Goal: Information Seeking & Learning: Find specific fact

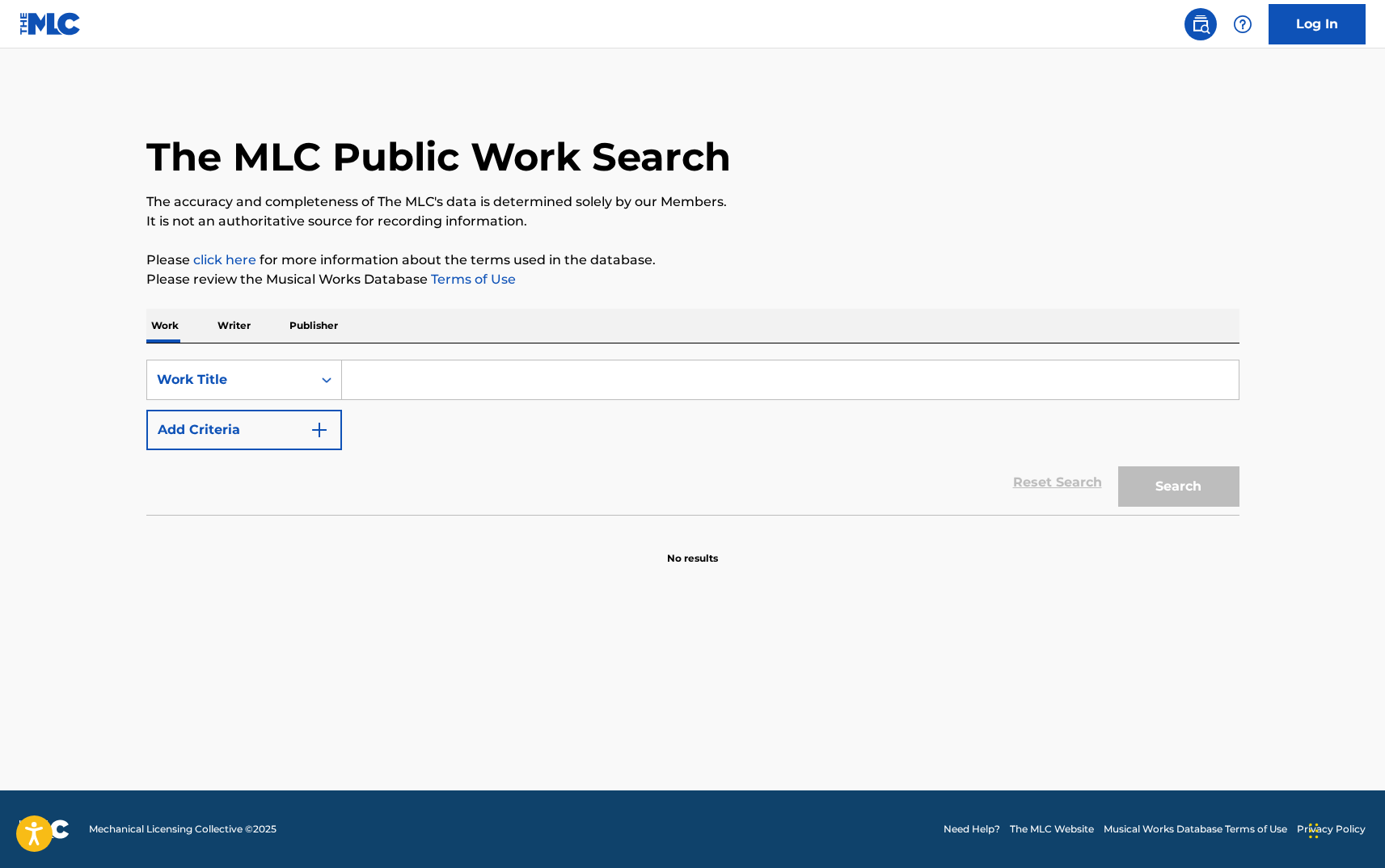
click at [781, 386] on input "Search Form" at bounding box center [790, 380] width 897 height 39
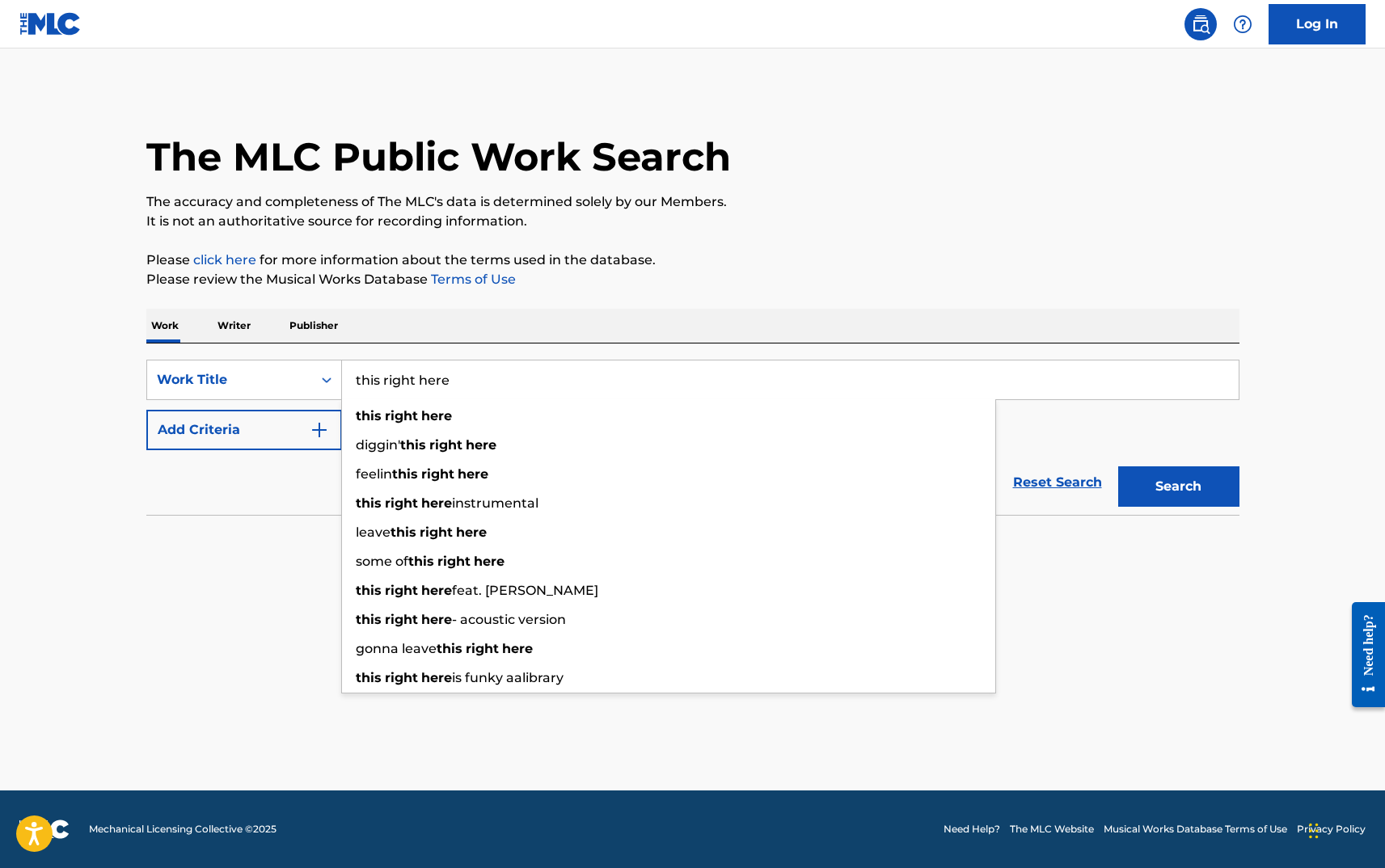
type input "this right here"
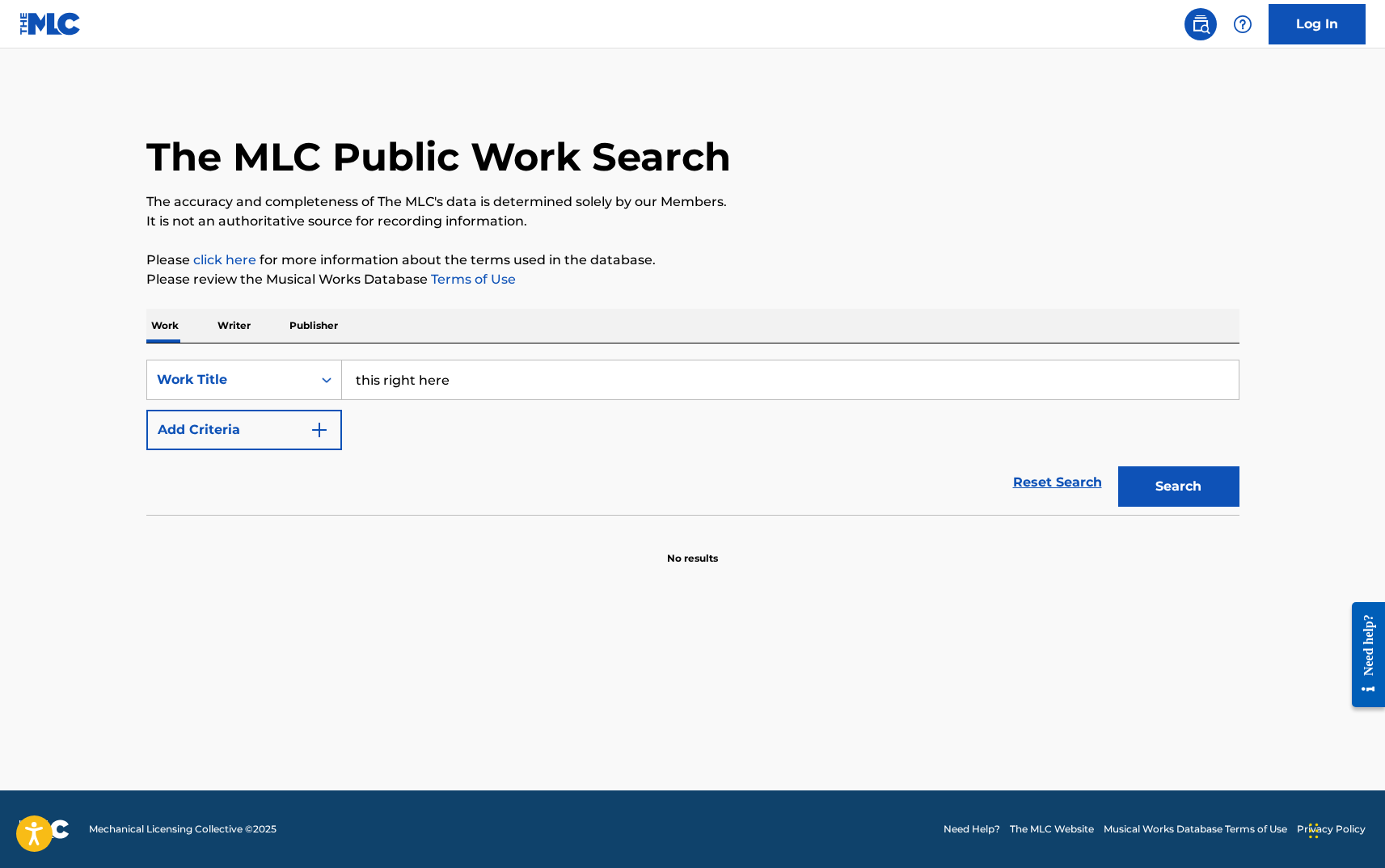
click at [770, 253] on p "Please click here for more information about the terms used in the database." at bounding box center [693, 260] width 1093 height 19
click at [179, 425] on button "Add Criteria" at bounding box center [244, 429] width 195 height 41
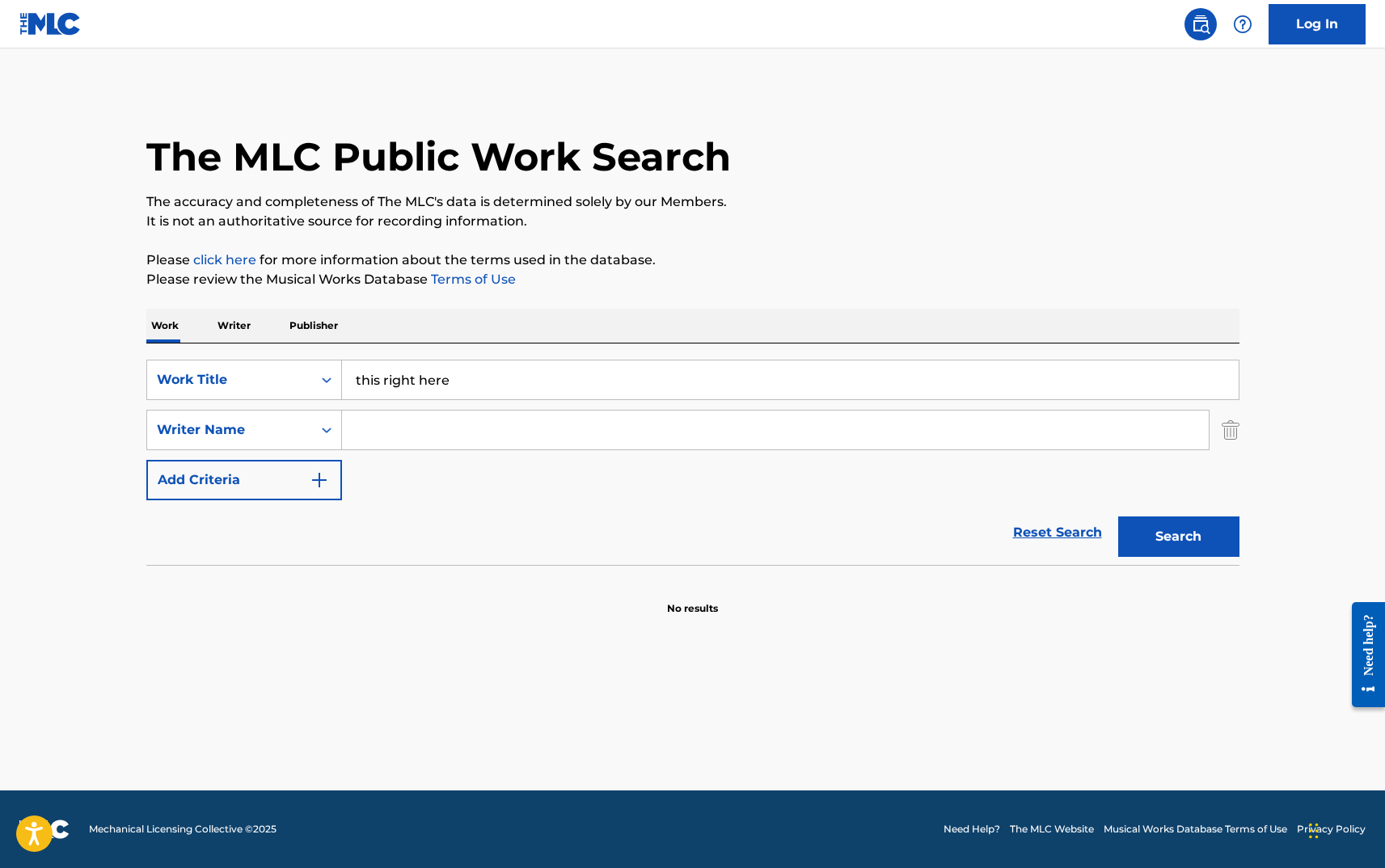
drag, startPoint x: 533, startPoint y: 424, endPoint x: 541, endPoint y: 420, distance: 8.9
click at [541, 420] on input "Search Form" at bounding box center [775, 429] width 867 height 39
click at [488, 426] on input "Search Form" at bounding box center [775, 429] width 867 height 39
type input "y"
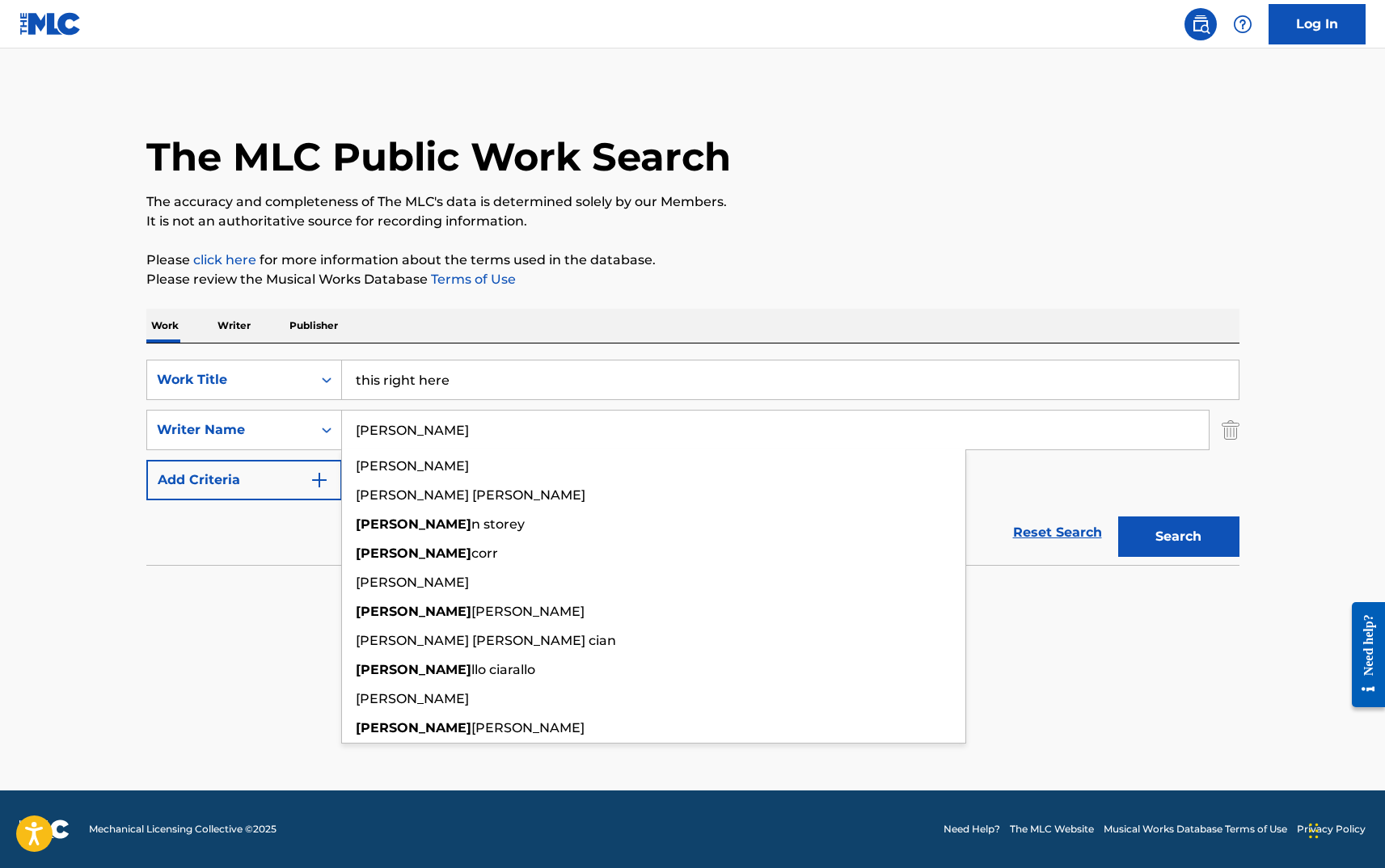
type input "[PERSON_NAME]"
click at [1118, 516] on button "Search" at bounding box center [1179, 536] width 121 height 41
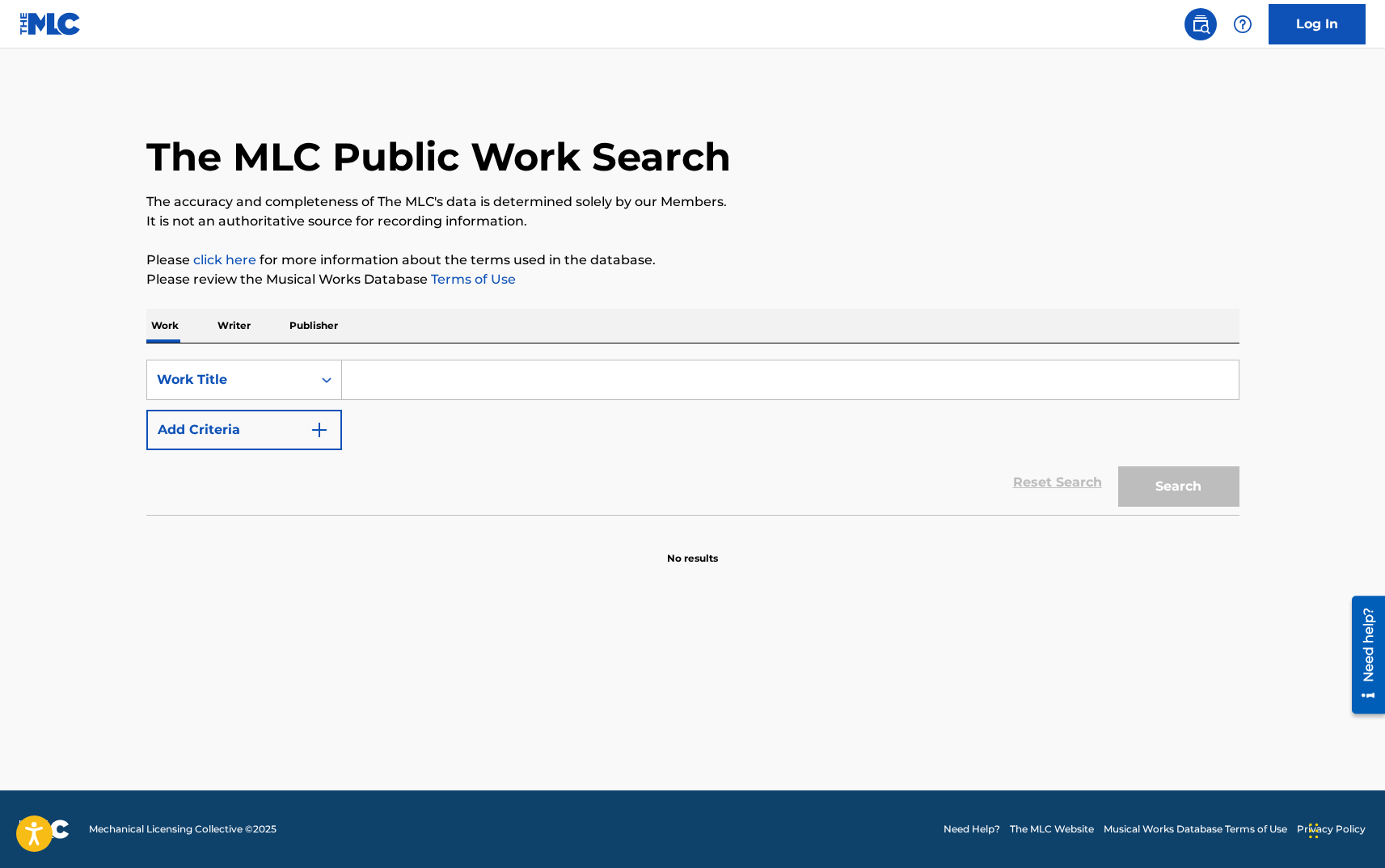
click at [476, 389] on input "Search Form" at bounding box center [790, 380] width 897 height 39
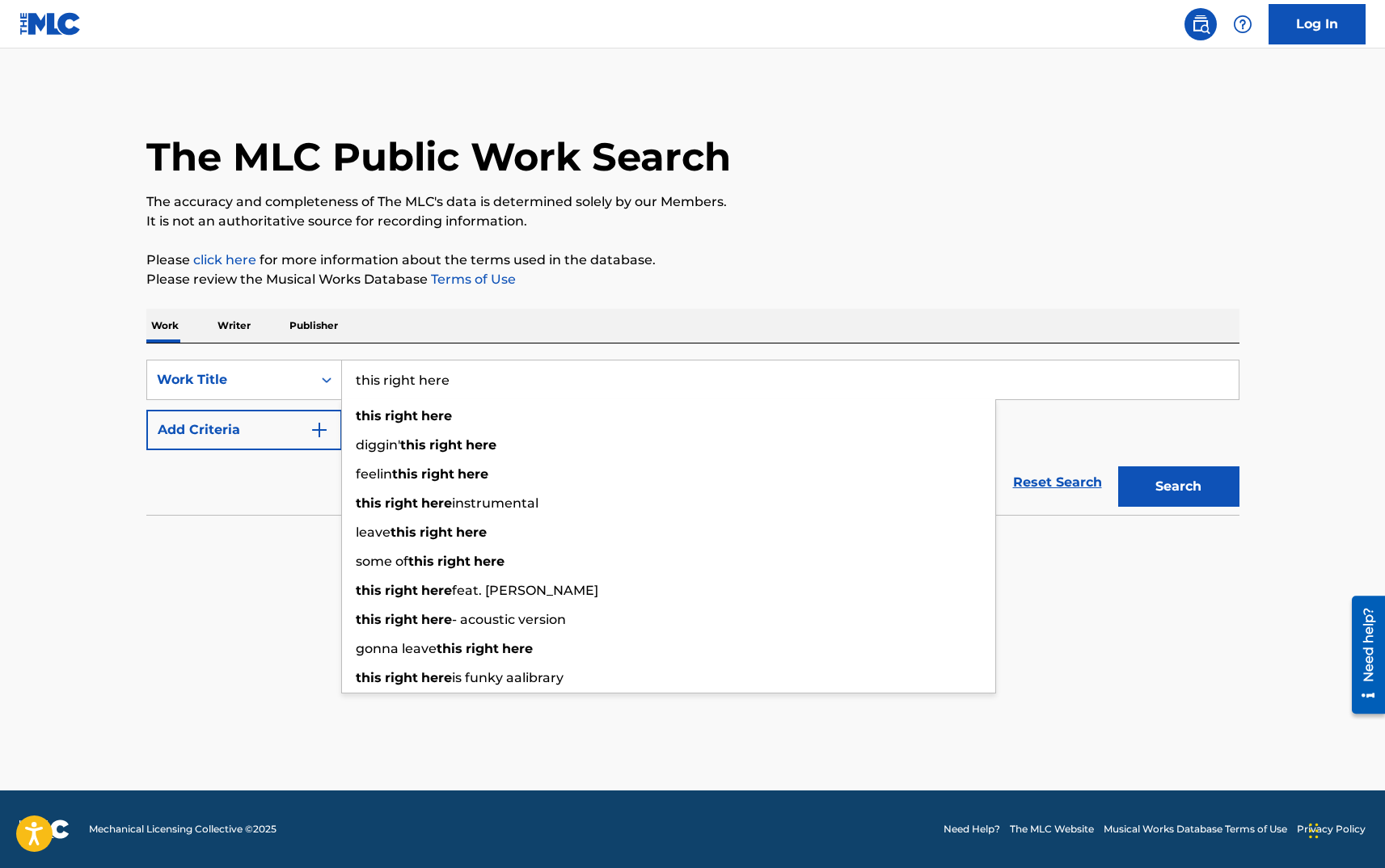
type input "this right here"
click at [235, 502] on div "Reset Search Search" at bounding box center [693, 482] width 1093 height 65
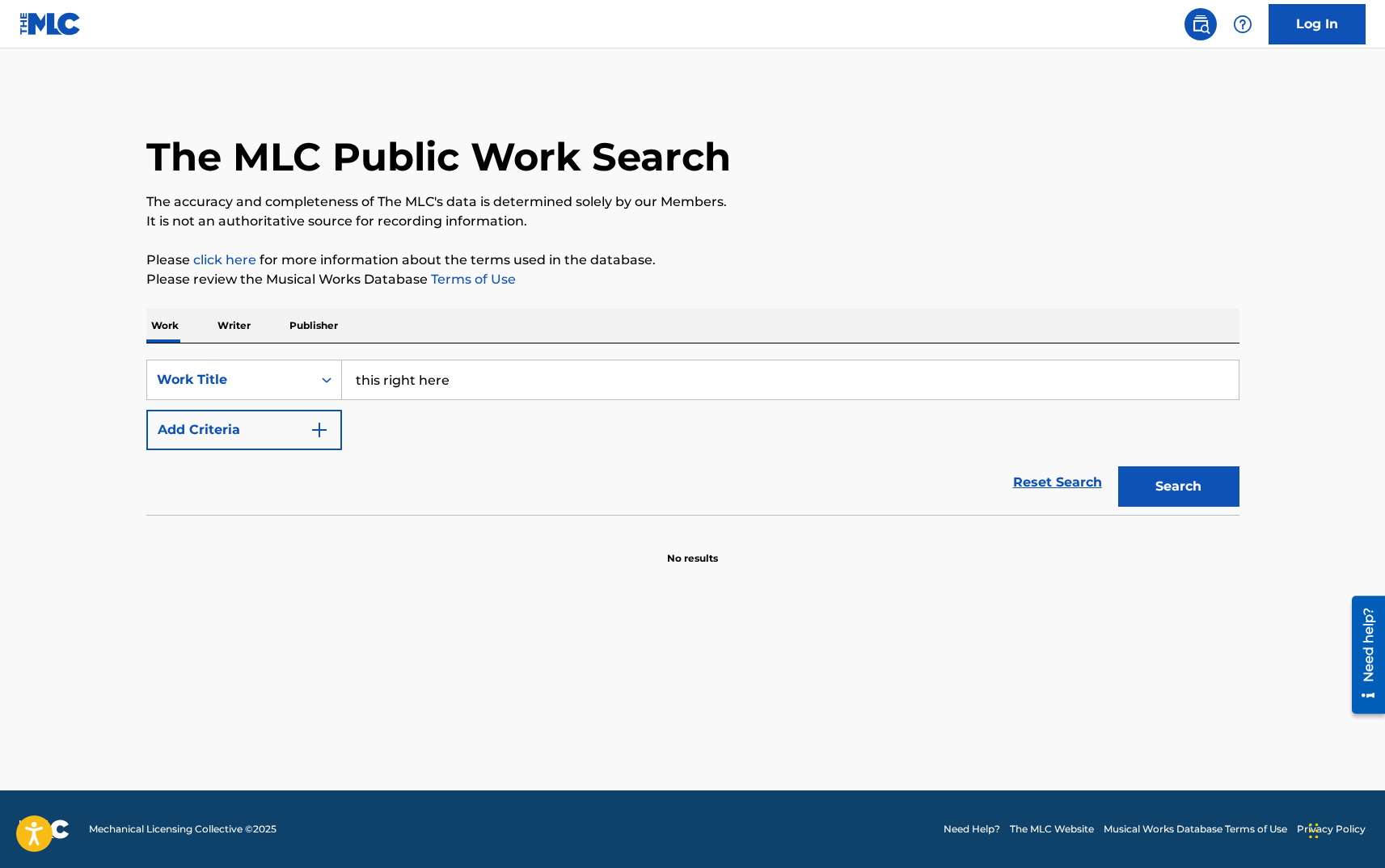
click at [256, 402] on div "SearchWithCriteria0631089e-2e64-43f8-ab1e-0449820cc89d Work Title this right he…" at bounding box center [693, 405] width 1093 height 90
click at [257, 431] on button "Add Criteria" at bounding box center [244, 429] width 195 height 41
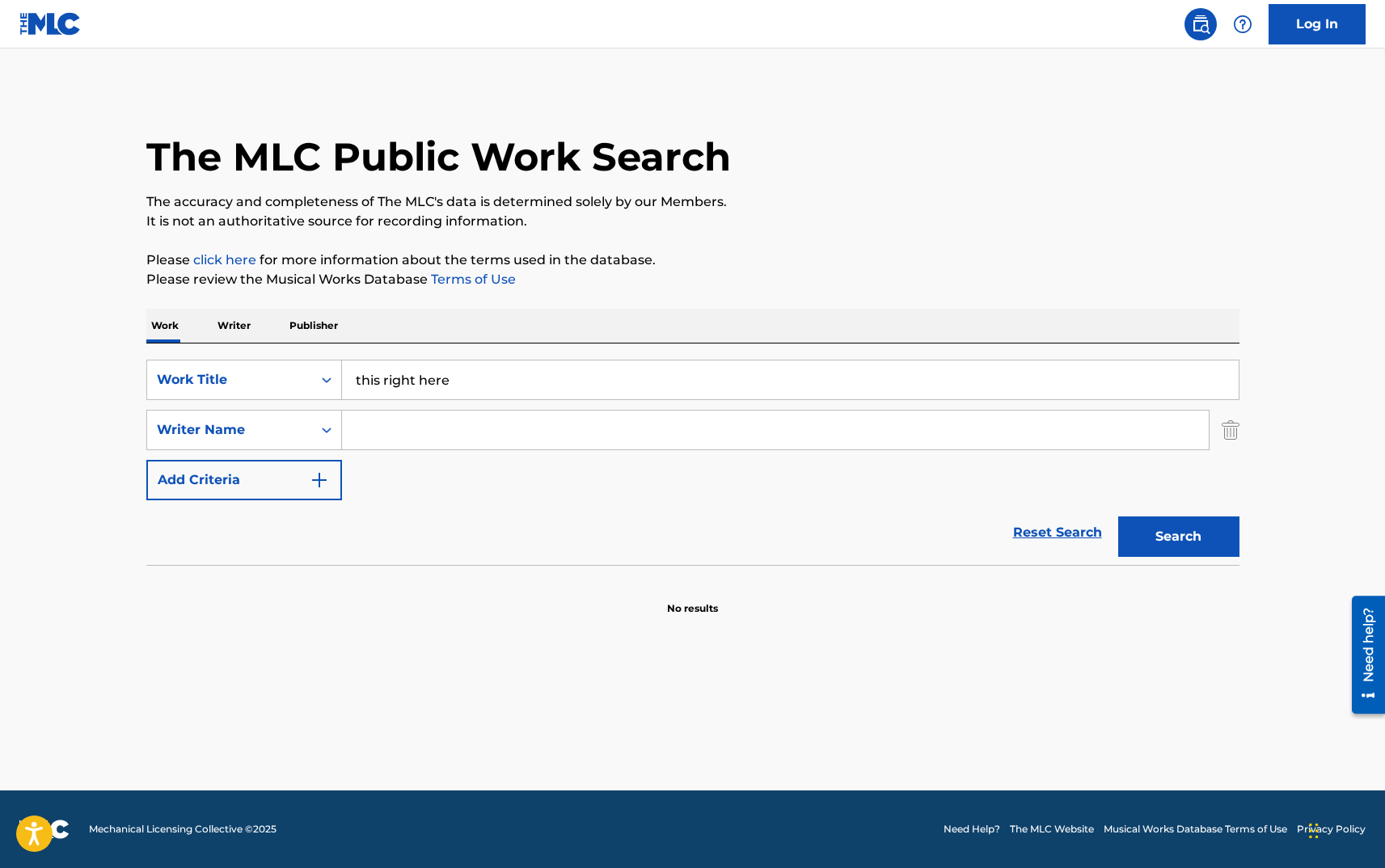
click at [354, 422] on input "Search Form" at bounding box center [775, 429] width 867 height 39
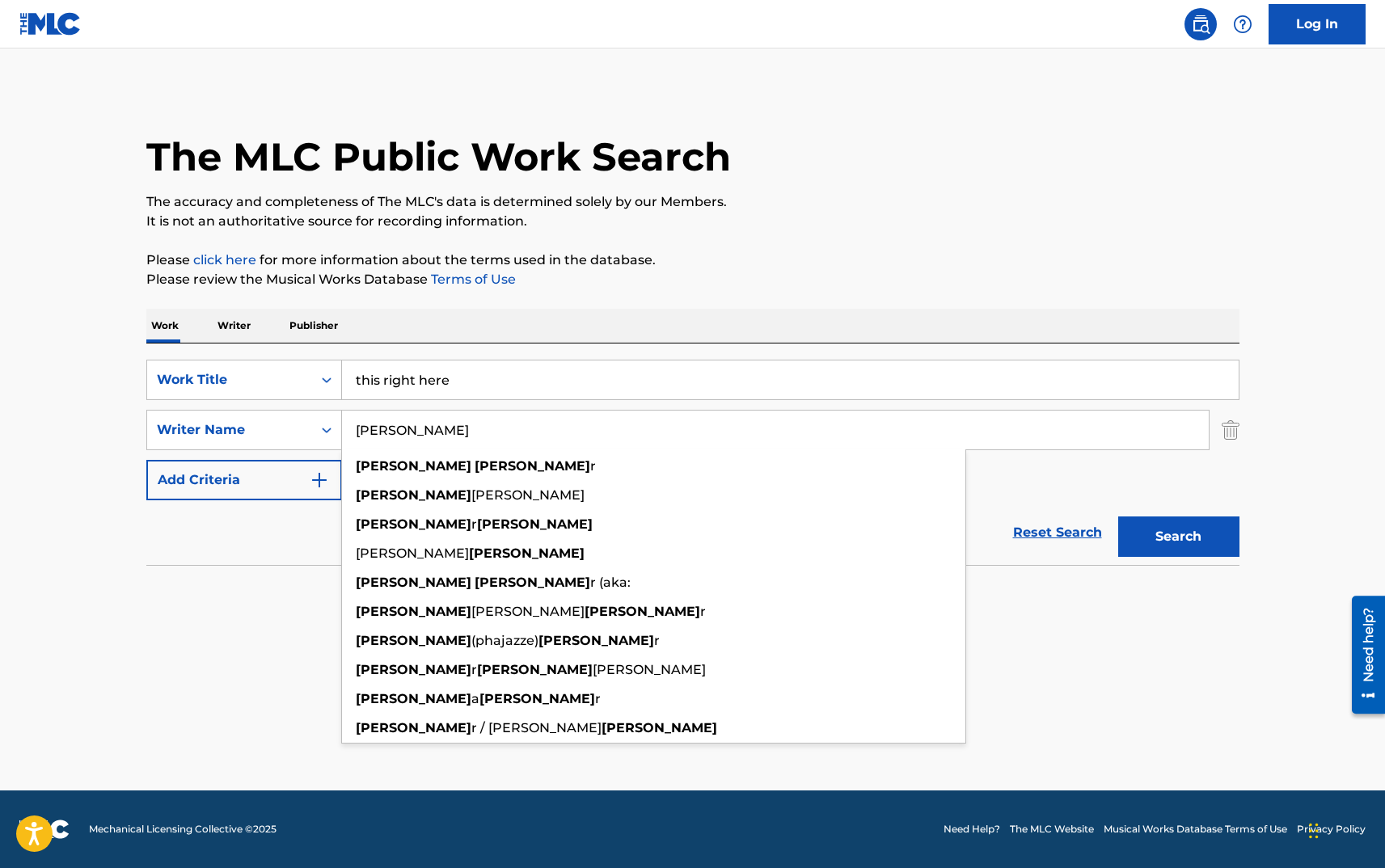
type input "[PERSON_NAME]"
click at [1118, 516] on button "Search" at bounding box center [1179, 536] width 121 height 41
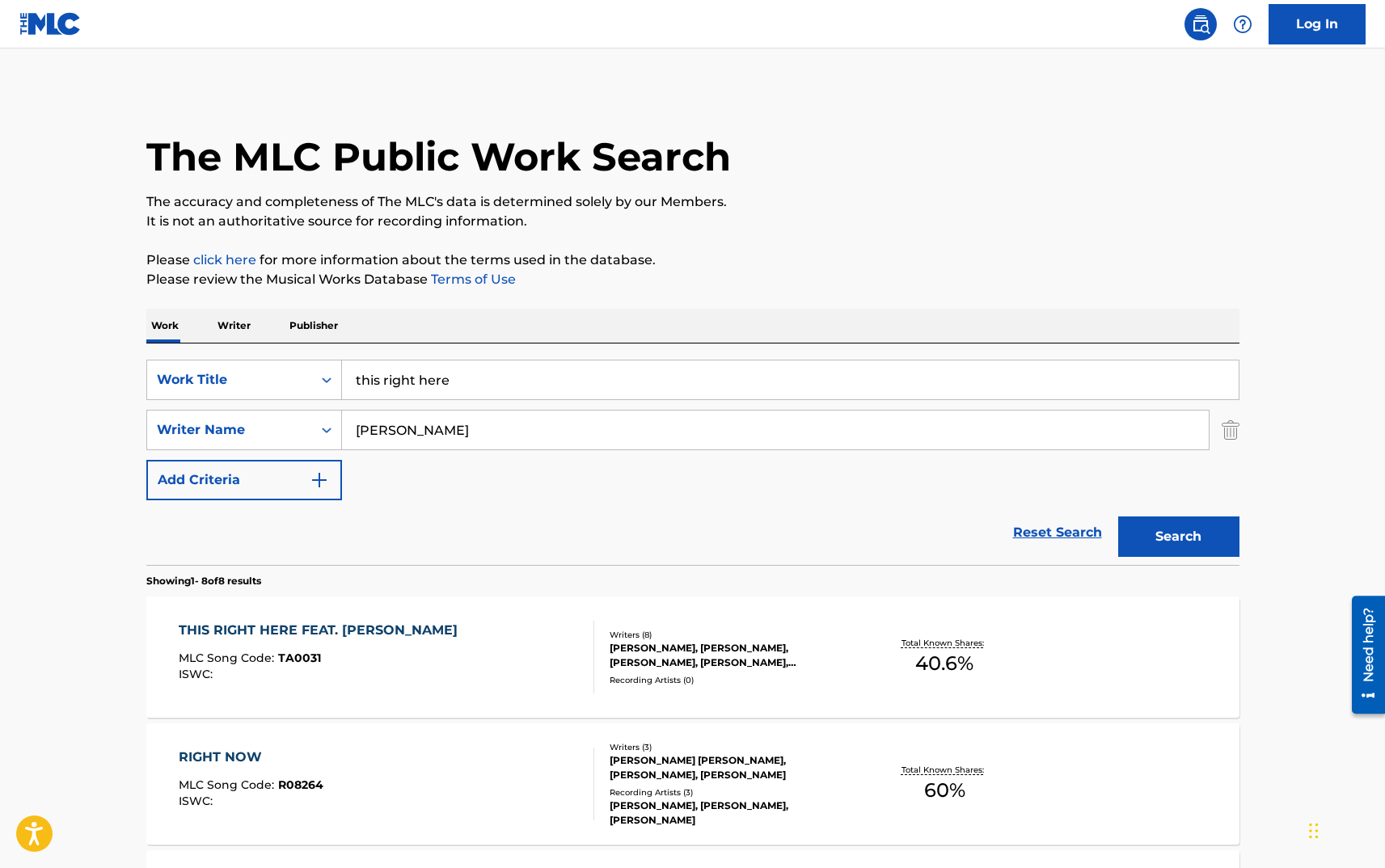
click at [66, 535] on main "The MLC Public Work Search The accuracy and completeness of The MLC's data is d…" at bounding box center [692, 869] width 1385 height 1641
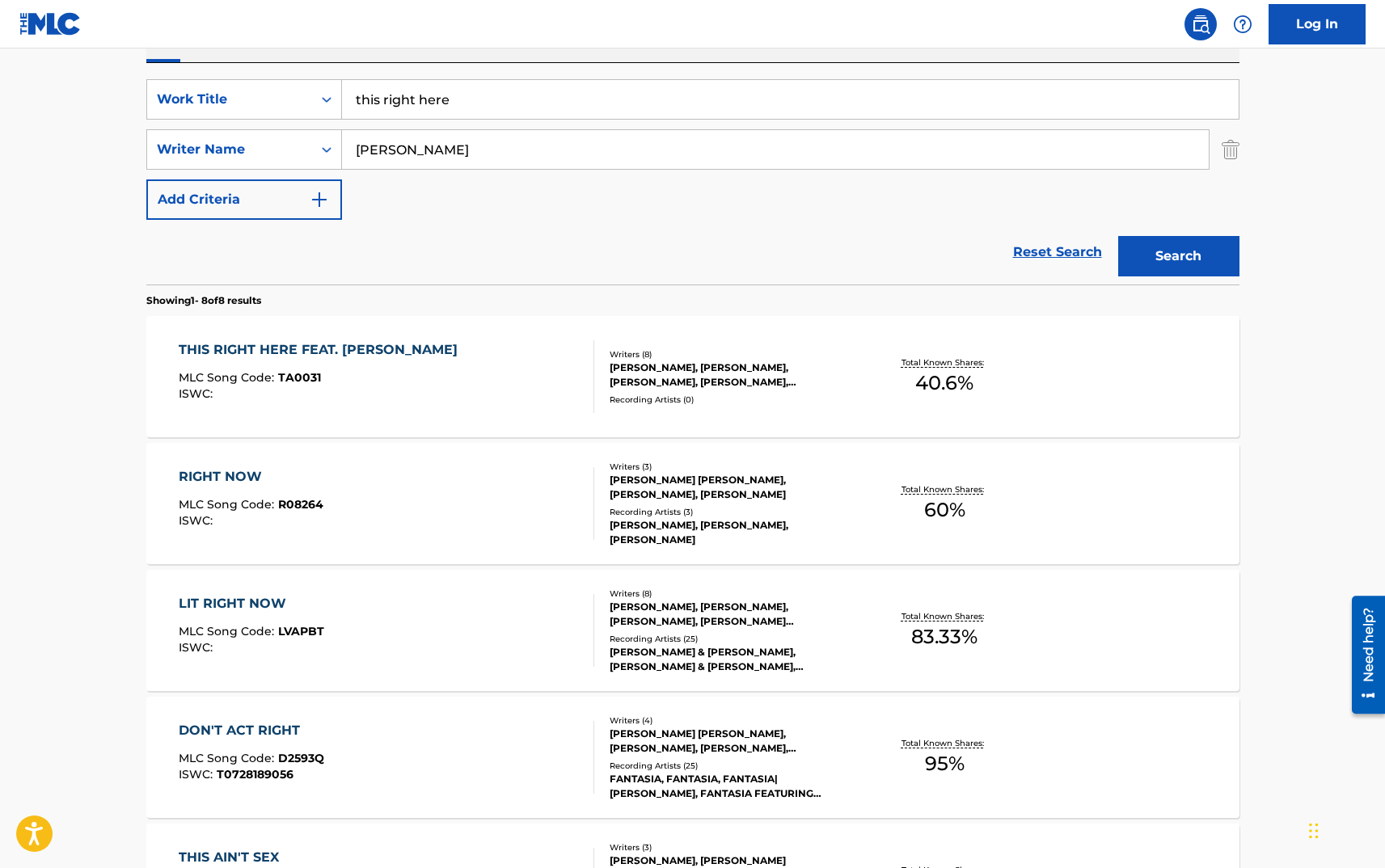
scroll to position [324, 0]
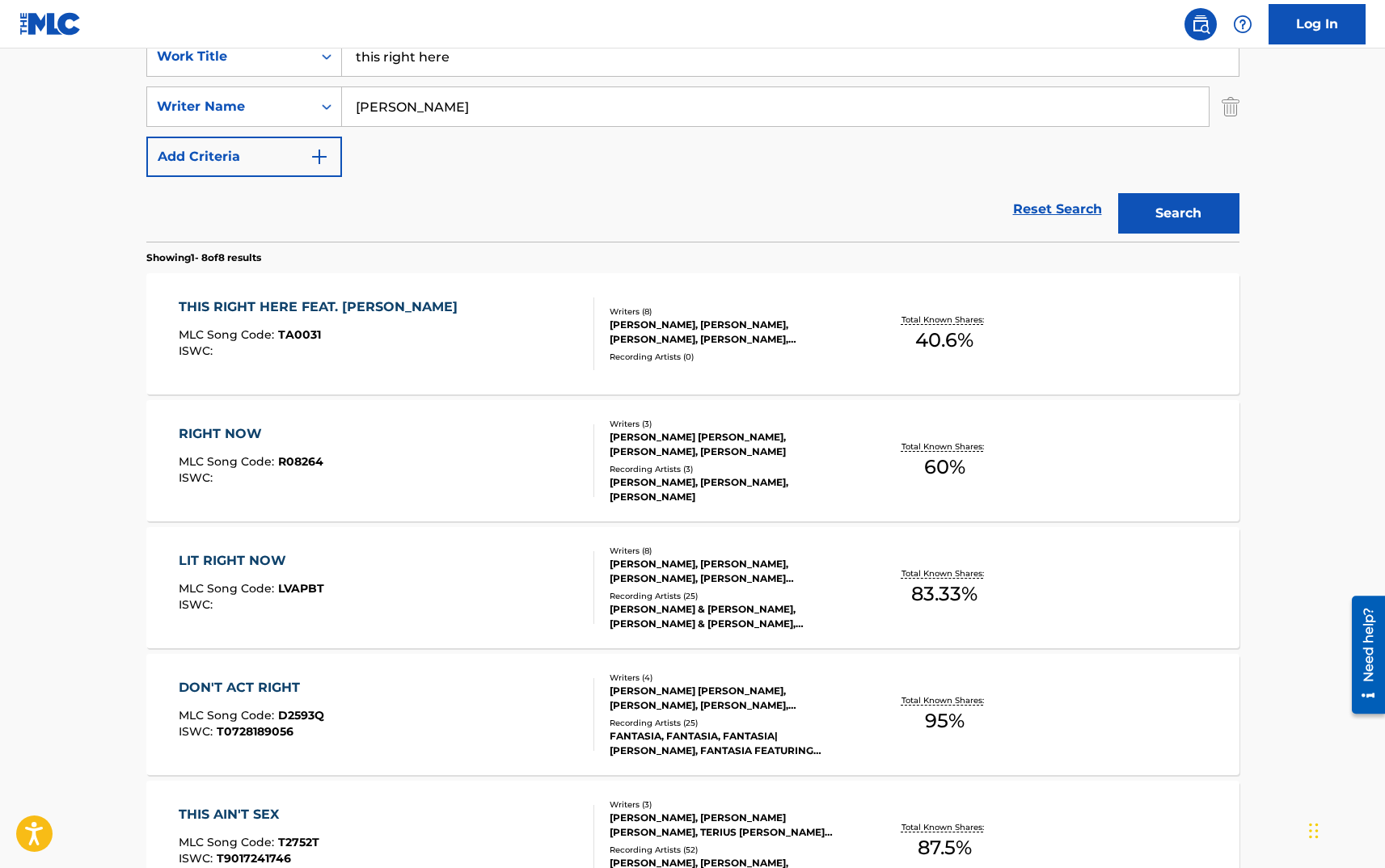
click at [403, 330] on div "THIS RIGHT HERE FEAT. LATTO MLC Song Code : TA0031 ISWC :" at bounding box center [387, 333] width 416 height 73
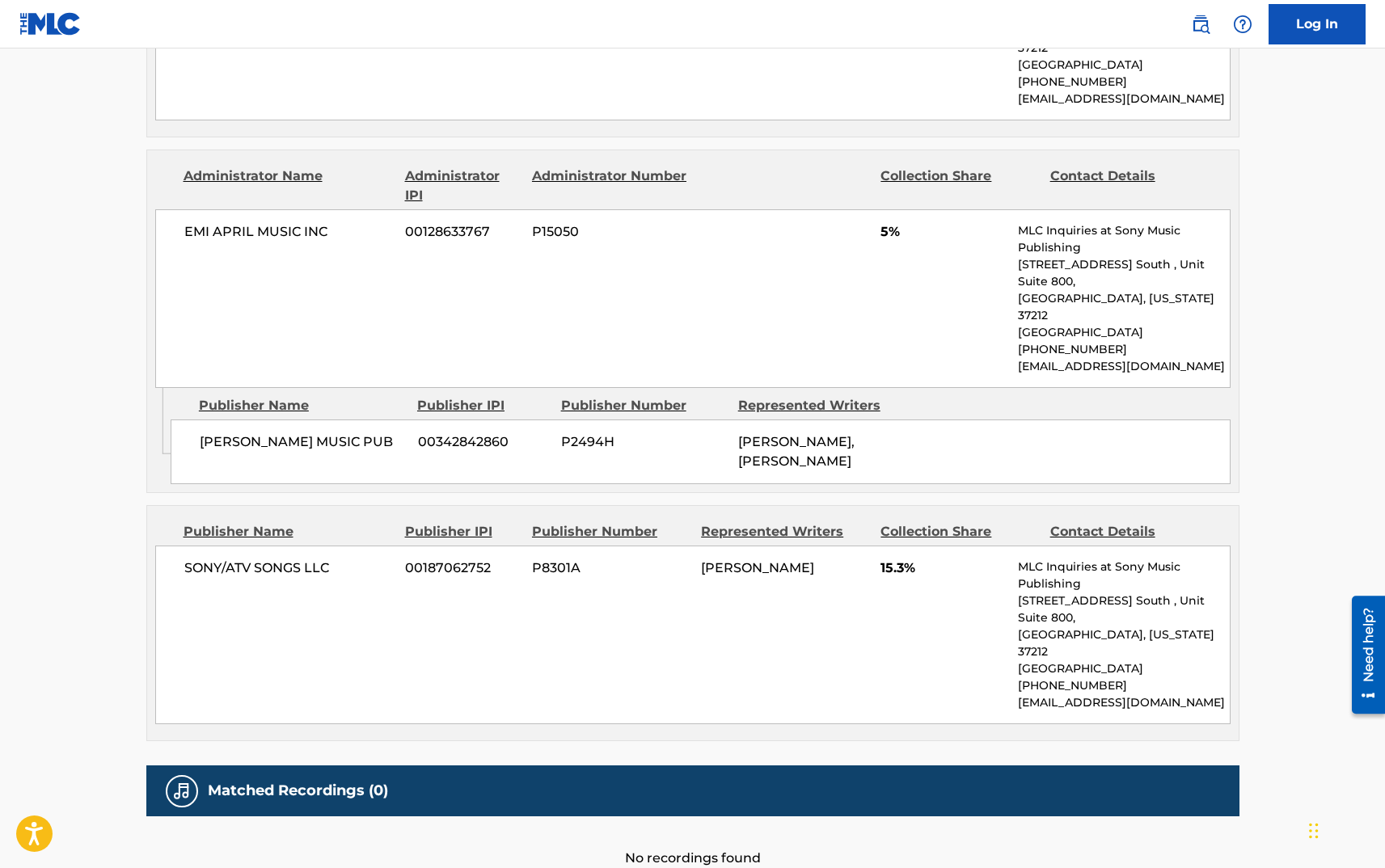
scroll to position [1409, 0]
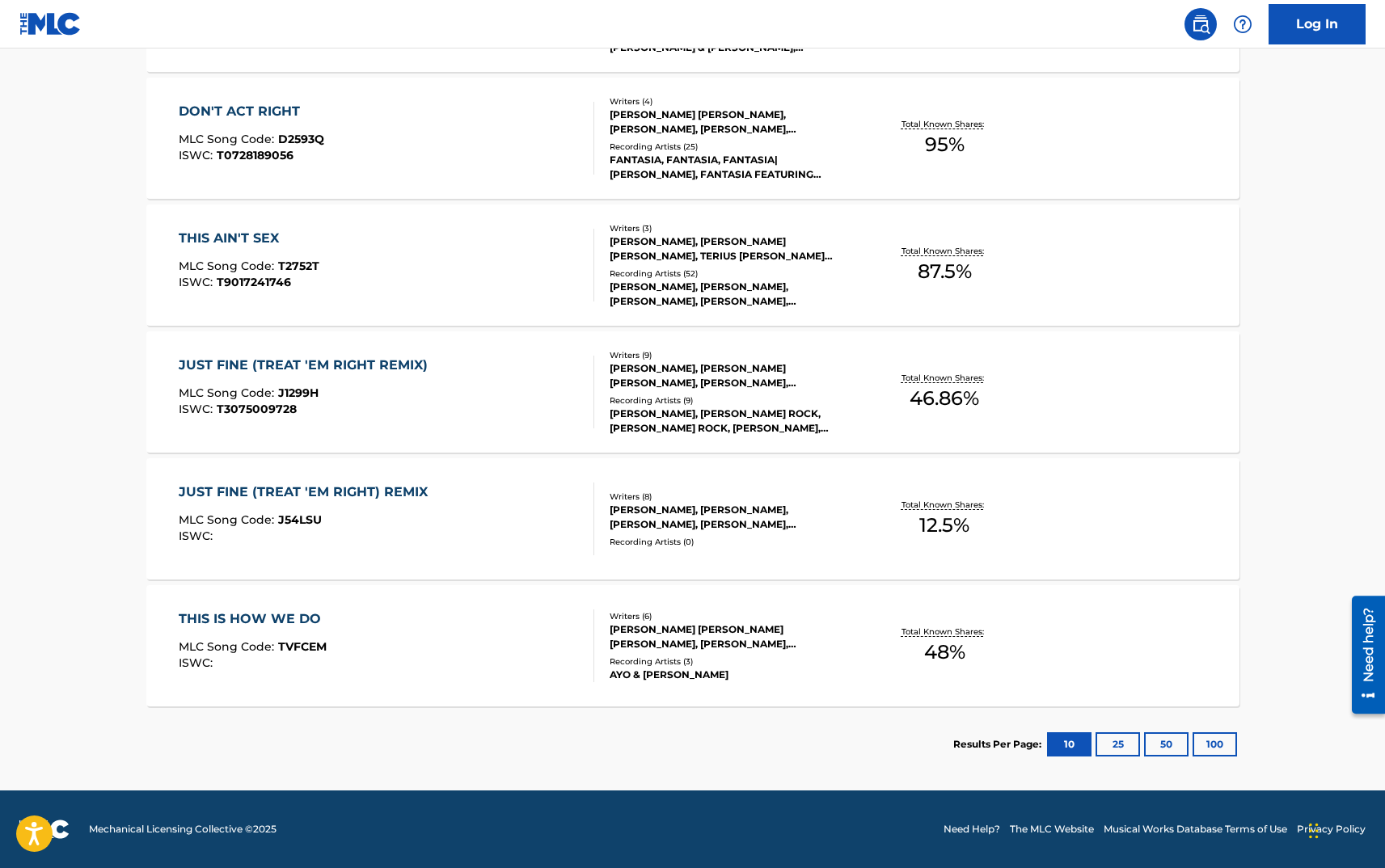
scroll to position [324, 0]
